Goal: Information Seeking & Learning: Learn about a topic

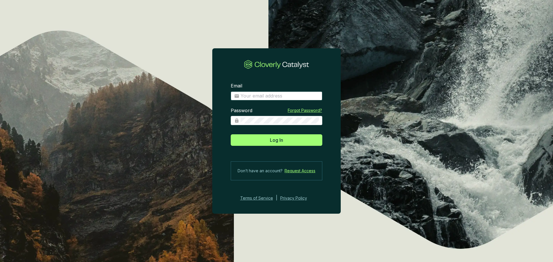
click at [246, 96] on input "Email" at bounding box center [280, 96] width 78 height 6
type input "stwisselmann@us-energy.com"
click at [231, 135] on button "Log In" at bounding box center [277, 141] width 92 height 12
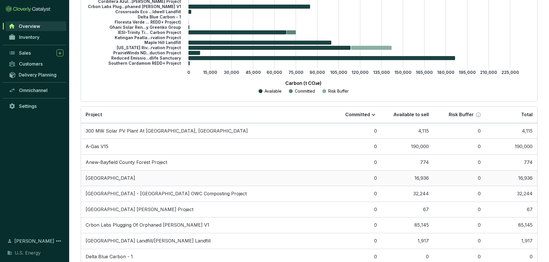
scroll to position [173, 0]
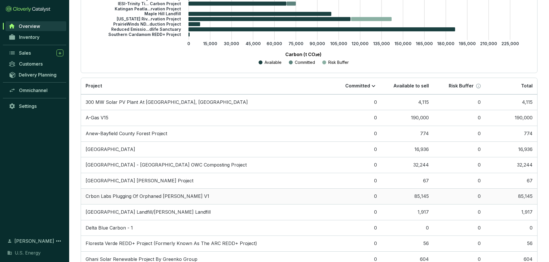
click at [116, 197] on td "Crbon Labs Plugging Of Orphaned Wells V1" at bounding box center [205, 197] width 249 height 16
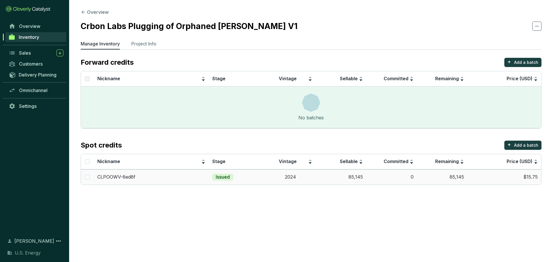
click at [385, 176] on td "0" at bounding box center [391, 177] width 51 height 15
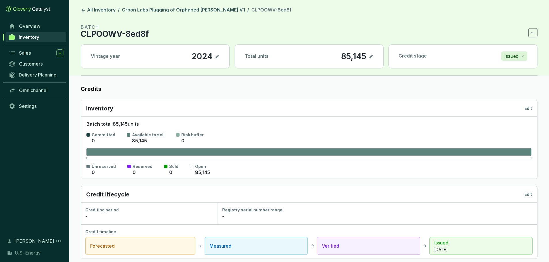
click at [29, 39] on span "Inventory" at bounding box center [29, 37] width 20 height 6
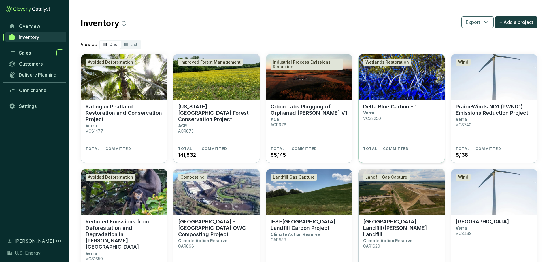
click at [399, 88] on img at bounding box center [401, 77] width 86 height 46
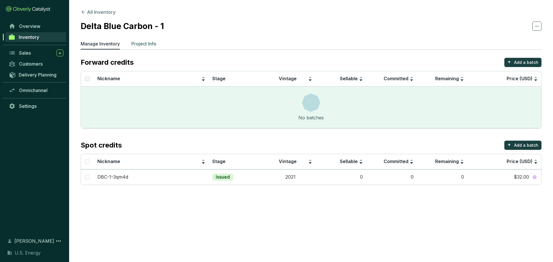
click at [142, 43] on p "Project Info" at bounding box center [143, 43] width 25 height 7
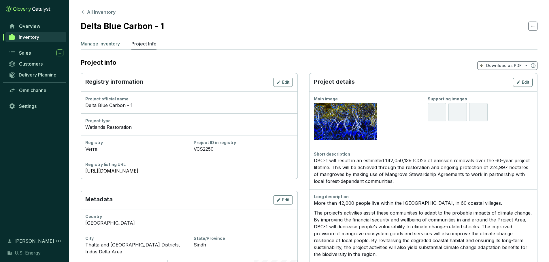
click at [103, 45] on p "Manage Inventory" at bounding box center [100, 43] width 39 height 7
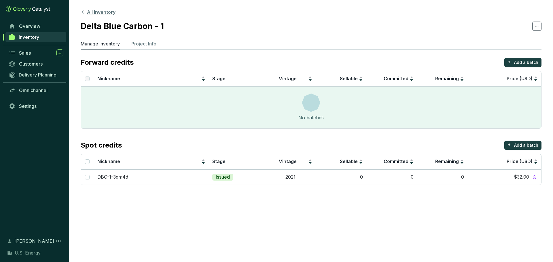
click at [84, 12] on icon at bounding box center [83, 12] width 5 height 5
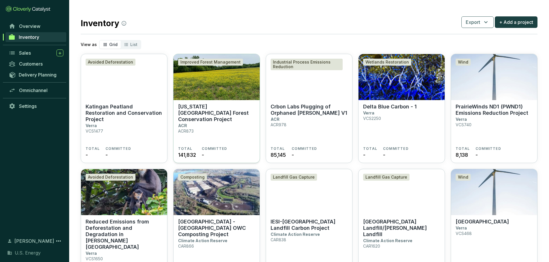
scroll to position [58, 0]
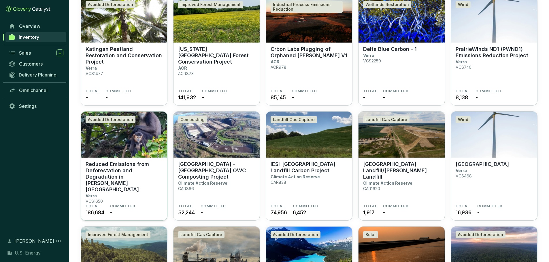
click at [111, 142] on img at bounding box center [124, 135] width 86 height 46
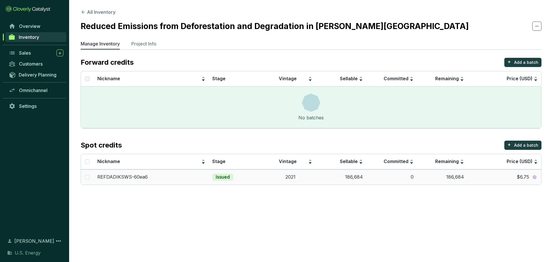
click at [453, 178] on td "186,684" at bounding box center [442, 177] width 51 height 15
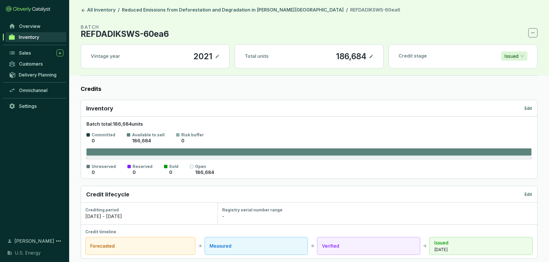
click at [370, 56] on icon at bounding box center [371, 56] width 5 height 7
click at [344, 58] on div "186,684" at bounding box center [342, 57] width 33 height 10
click at [356, 43] on section "BATCH REFDADIKSWS-60ea6 Vintage year 2021 Total units 250000 Credit stage Issued" at bounding box center [309, 50] width 457 height 52
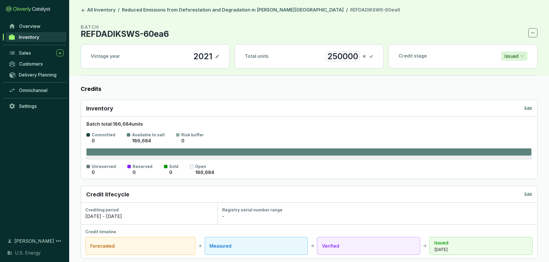
click at [355, 38] on section "BATCH REFDADIKSWS-60ea6 Vintage year 2021 Total units 250000 Credit stage Issued" at bounding box center [309, 50] width 457 height 52
click at [307, 65] on div "Total units 250000" at bounding box center [309, 57] width 148 height 24
click at [370, 55] on icon at bounding box center [371, 56] width 5 height 7
click at [31, 37] on span "Inventory" at bounding box center [29, 37] width 20 height 6
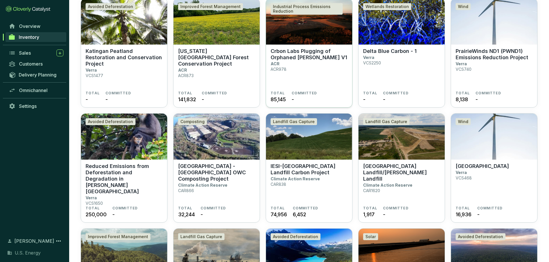
scroll to position [58, 0]
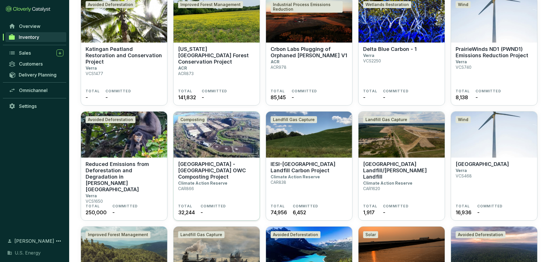
click at [208, 164] on p "[GEOGRAPHIC_DATA] - [GEOGRAPHIC_DATA] OWC Composting Project" at bounding box center [216, 170] width 77 height 19
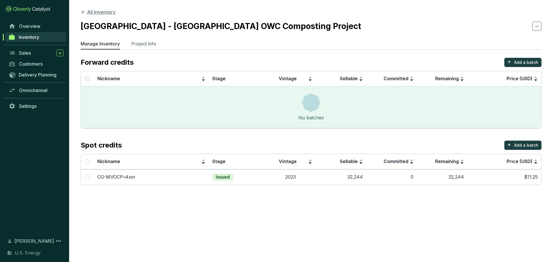
click at [84, 12] on icon at bounding box center [83, 11] width 3 height 3
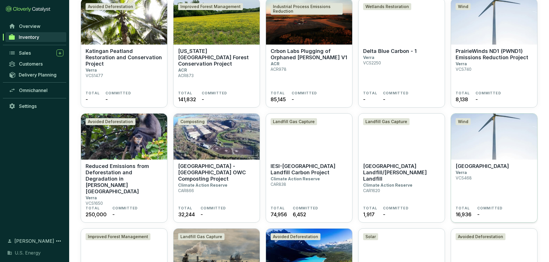
scroll to position [115, 0]
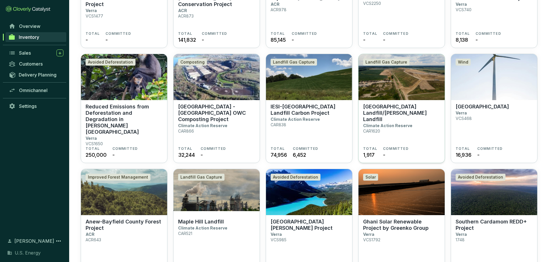
click at [379, 115] on p "[GEOGRAPHIC_DATA] Landfill/[PERSON_NAME] Landfill" at bounding box center [401, 113] width 77 height 19
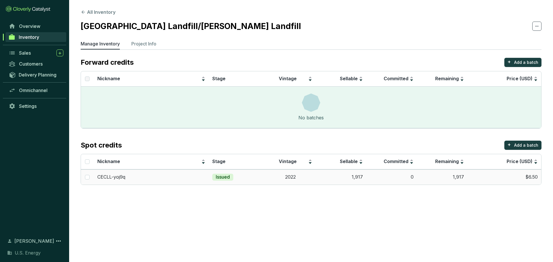
click at [532, 179] on td "$6.50" at bounding box center [504, 177] width 74 height 15
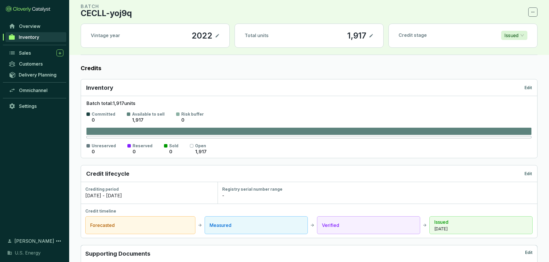
scroll to position [58, 0]
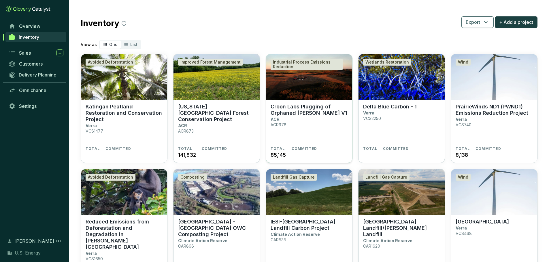
scroll to position [115, 0]
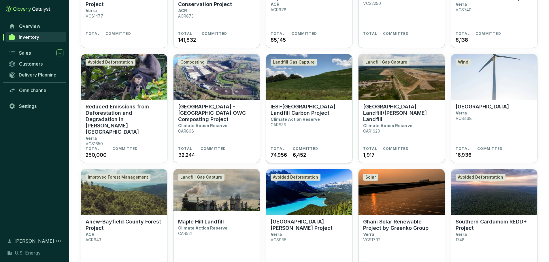
click at [305, 108] on p "IESI-[GEOGRAPHIC_DATA] Landfill Carbon Project" at bounding box center [308, 110] width 77 height 13
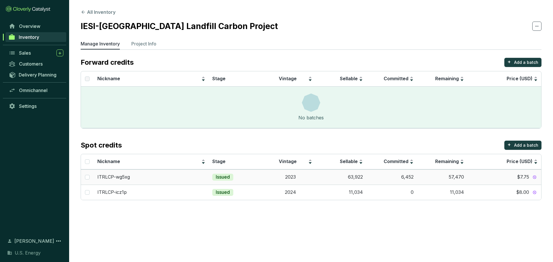
click at [461, 177] on td "57,470" at bounding box center [442, 177] width 51 height 15
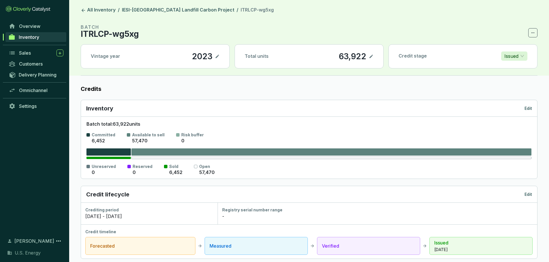
click at [25, 36] on span "Inventory" at bounding box center [29, 37] width 20 height 6
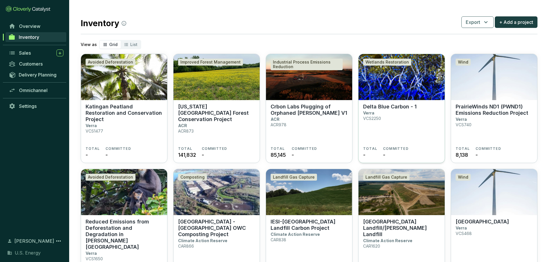
click at [380, 112] on section "Delta Blue Carbon - 1 Verra VCS2250" at bounding box center [401, 125] width 77 height 43
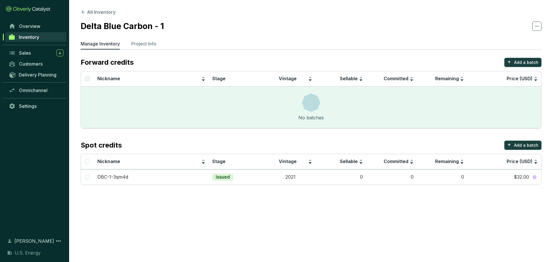
click at [32, 37] on span "Inventory" at bounding box center [29, 37] width 20 height 6
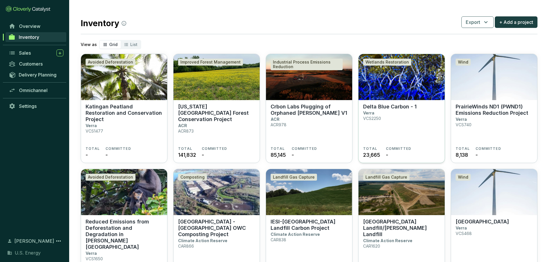
click at [381, 113] on section "Delta Blue Carbon - 1 Verra VCS2250" at bounding box center [401, 125] width 77 height 43
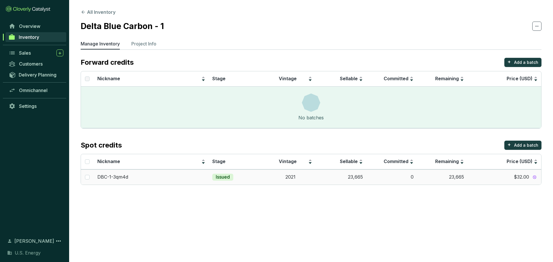
click at [518, 177] on span "$32.00" at bounding box center [521, 177] width 15 height 6
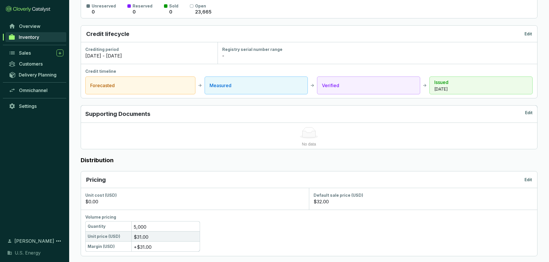
scroll to position [105, 0]
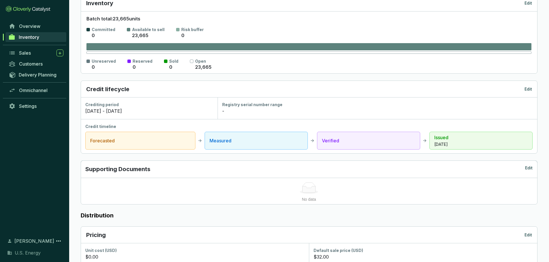
click at [33, 37] on span "Inventory" at bounding box center [29, 37] width 20 height 6
